Goal: Check status: Check status

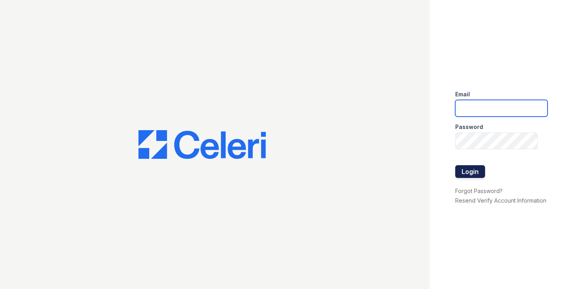
type input "kiarah.ward@trinity-pm.com"
click at [473, 170] on button "Login" at bounding box center [470, 171] width 30 height 13
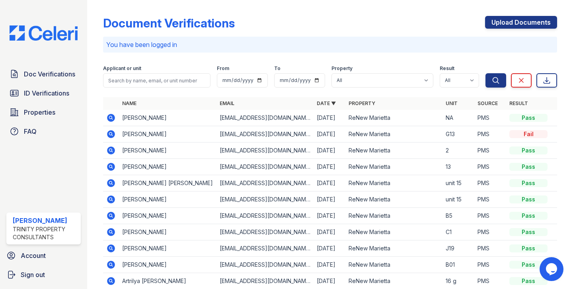
click at [111, 135] on icon at bounding box center [111, 134] width 8 height 8
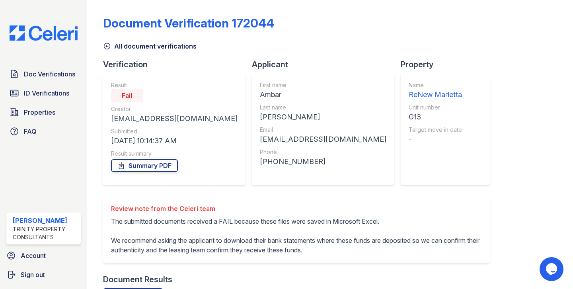
click at [107, 45] on icon at bounding box center [107, 46] width 6 height 6
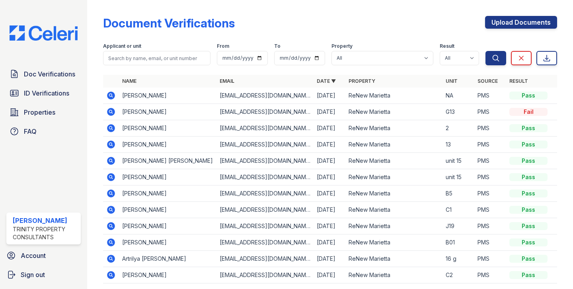
click at [111, 111] on icon at bounding box center [111, 111] width 2 height 2
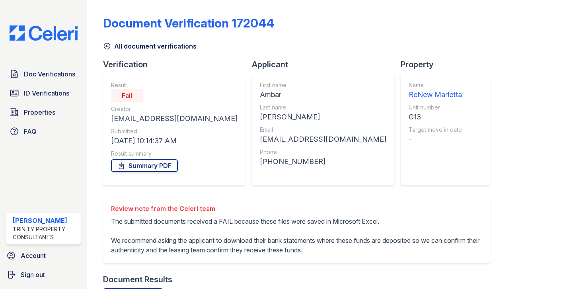
click at [106, 45] on icon at bounding box center [107, 46] width 6 height 6
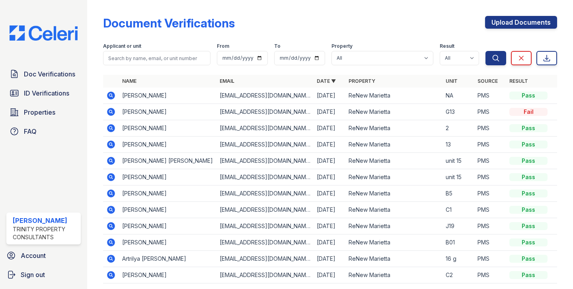
click at [113, 115] on icon at bounding box center [111, 112] width 8 height 8
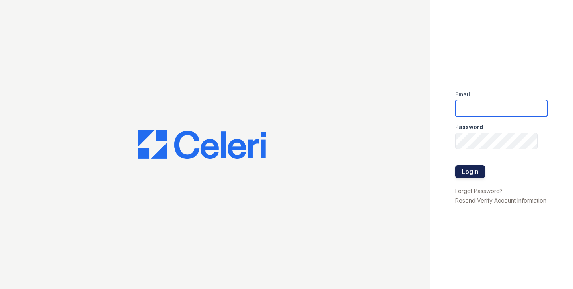
type input "kiarah.ward@trinity-pm.com"
click at [480, 172] on button "Login" at bounding box center [470, 171] width 30 height 13
